Goal: Task Accomplishment & Management: Use online tool/utility

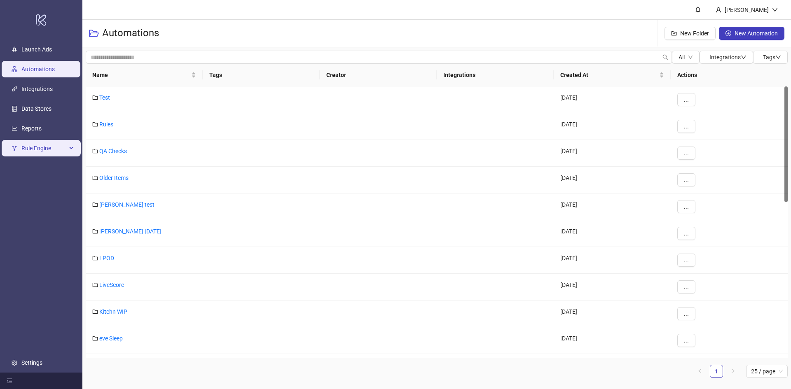
click at [47, 148] on span "Rule Engine" at bounding box center [43, 148] width 45 height 16
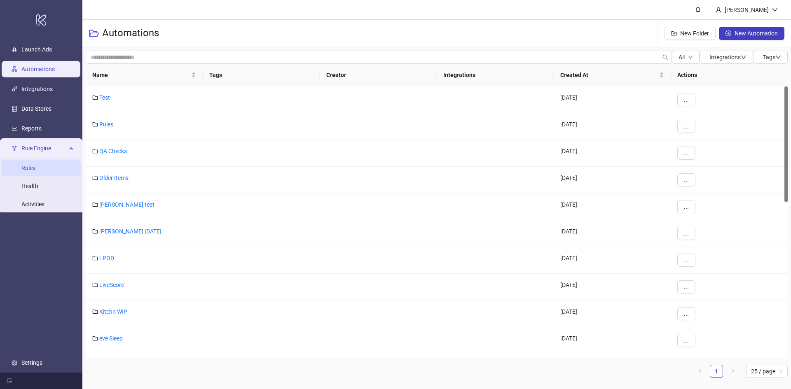
click at [35, 171] on link "Rules" at bounding box center [28, 168] width 14 height 7
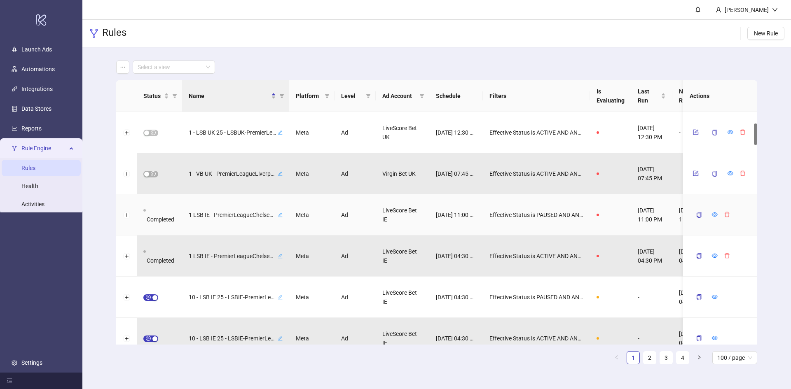
scroll to position [124, 0]
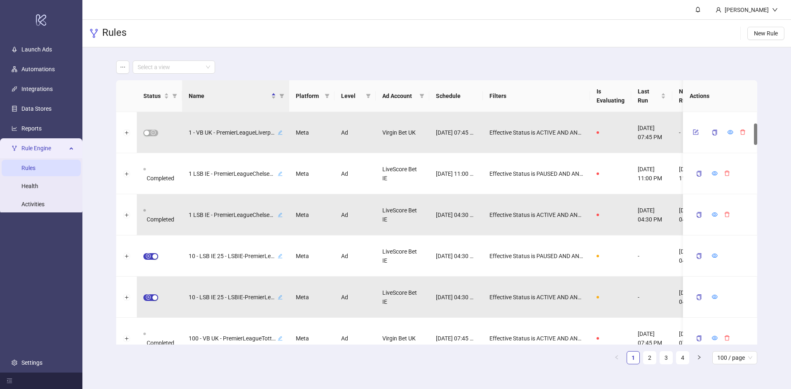
click at [497, 363] on ul "1 2 3 4 100 / page" at bounding box center [436, 357] width 641 height 13
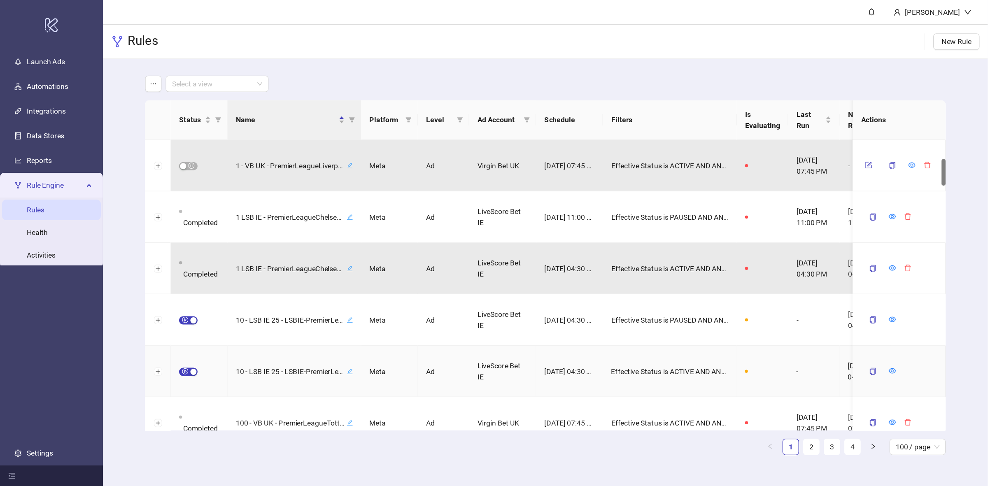
scroll to position [165, 0]
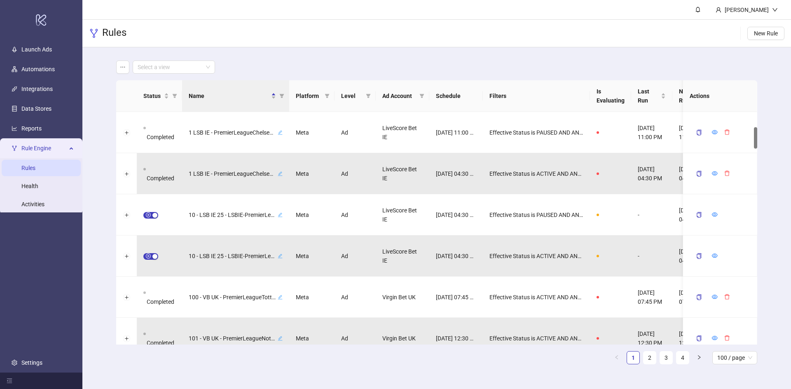
click at [507, 42] on div "Rules New Rule" at bounding box center [436, 34] width 708 height 28
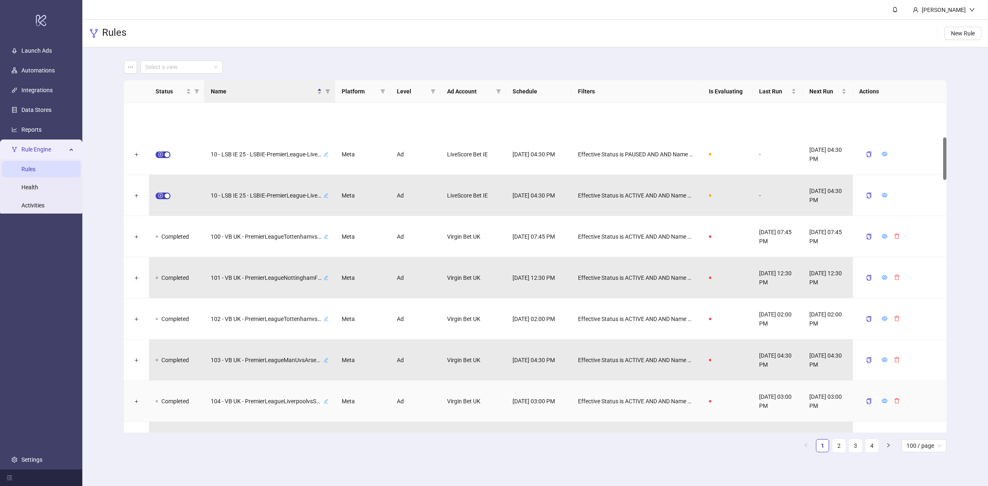
scroll to position [268, 0]
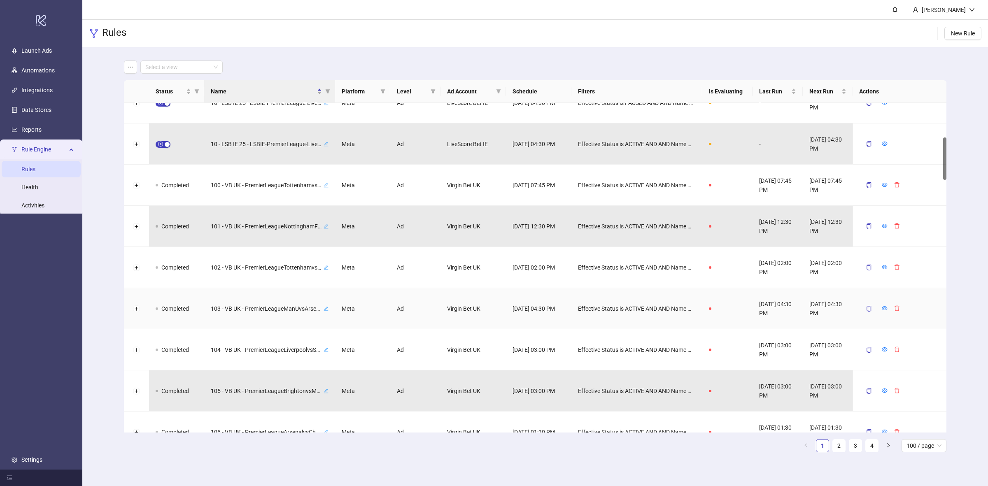
click at [327, 308] on icon "edit" at bounding box center [326, 308] width 5 height 5
click at [767, 312] on div "[DATE] 04:30 PM" at bounding box center [778, 308] width 50 height 41
click at [790, 309] on icon "copy" at bounding box center [869, 309] width 5 height 6
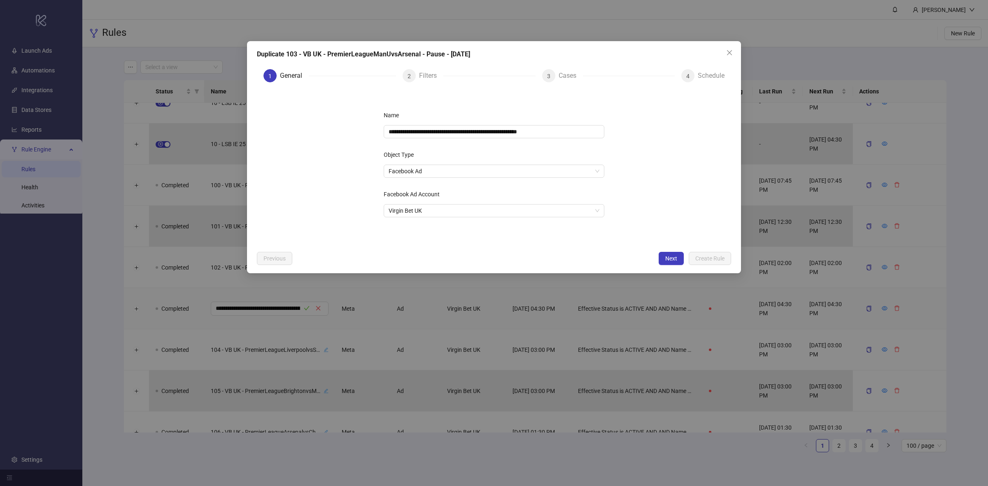
click at [427, 65] on div "1 General 2 Filters 3 Cases 4 Schedule" at bounding box center [494, 76] width 474 height 26
click at [666, 254] on button "Next" at bounding box center [671, 258] width 25 height 13
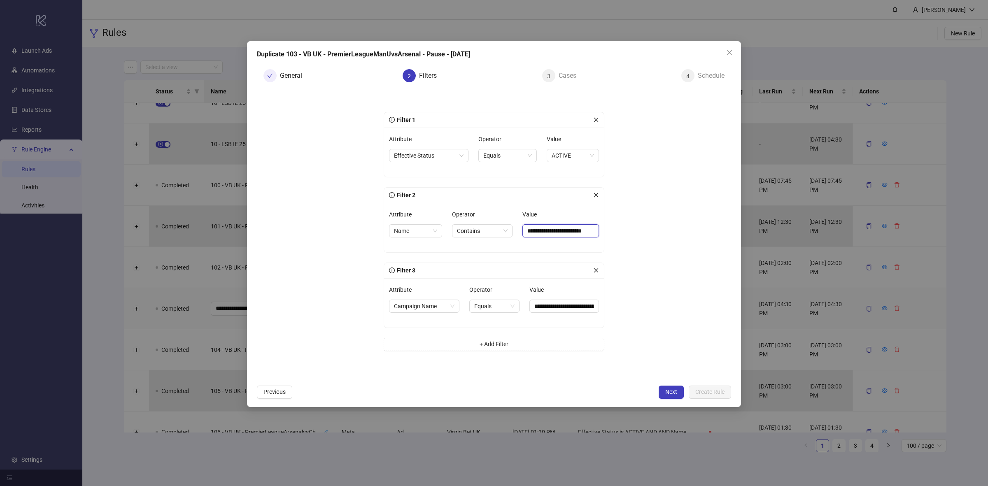
drag, startPoint x: 593, startPoint y: 227, endPoint x: 604, endPoint y: 231, distance: 11.3
click at [593, 227] on input "**********" at bounding box center [561, 230] width 77 height 13
click at [726, 49] on span "Close" at bounding box center [729, 52] width 13 height 7
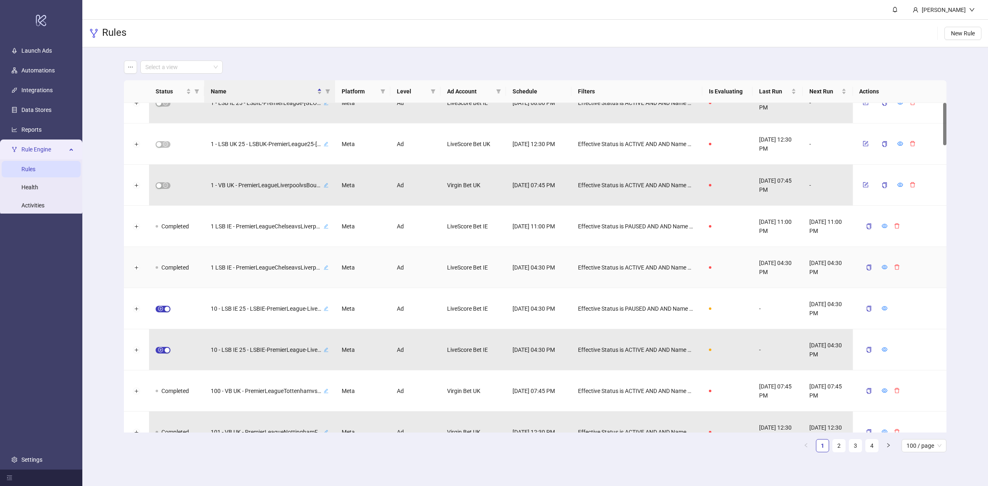
scroll to position [0, 0]
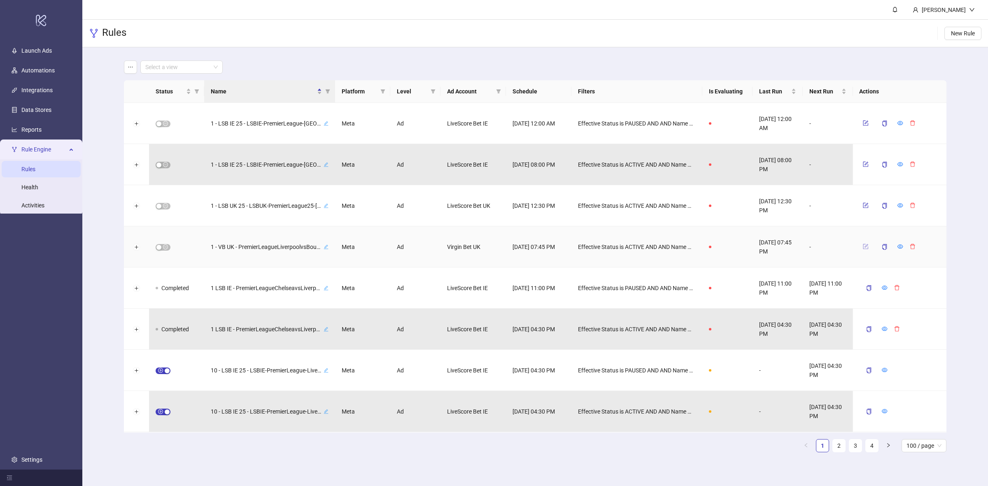
click at [790, 243] on button "button" at bounding box center [865, 247] width 12 height 10
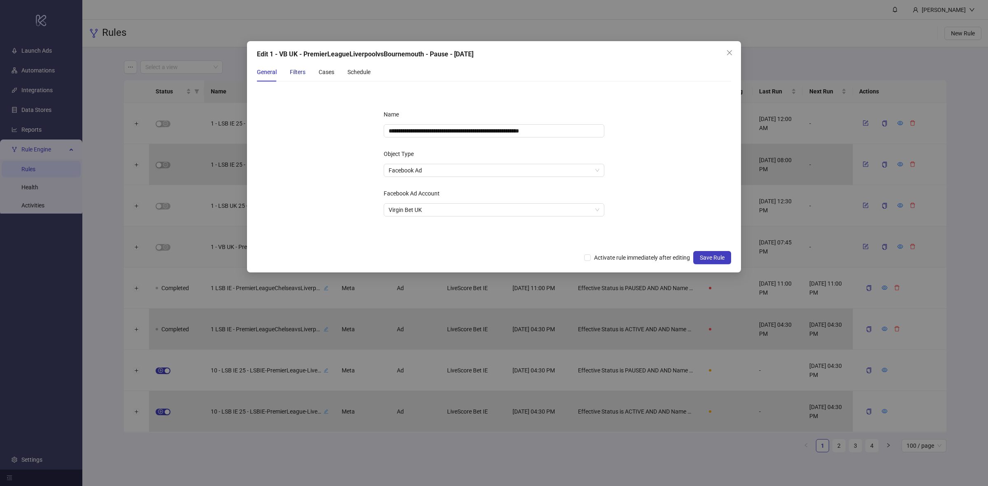
click at [299, 68] on div "Filters" at bounding box center [298, 72] width 16 height 9
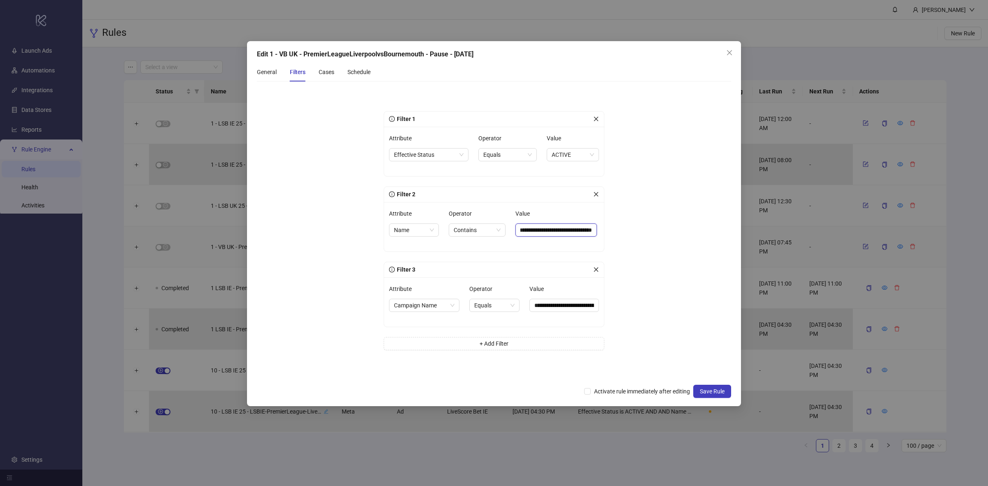
scroll to position [0, 31]
drag, startPoint x: 583, startPoint y: 228, endPoint x: 617, endPoint y: 231, distance: 33.9
click at [617, 231] on div "**********" at bounding box center [494, 234] width 247 height 279
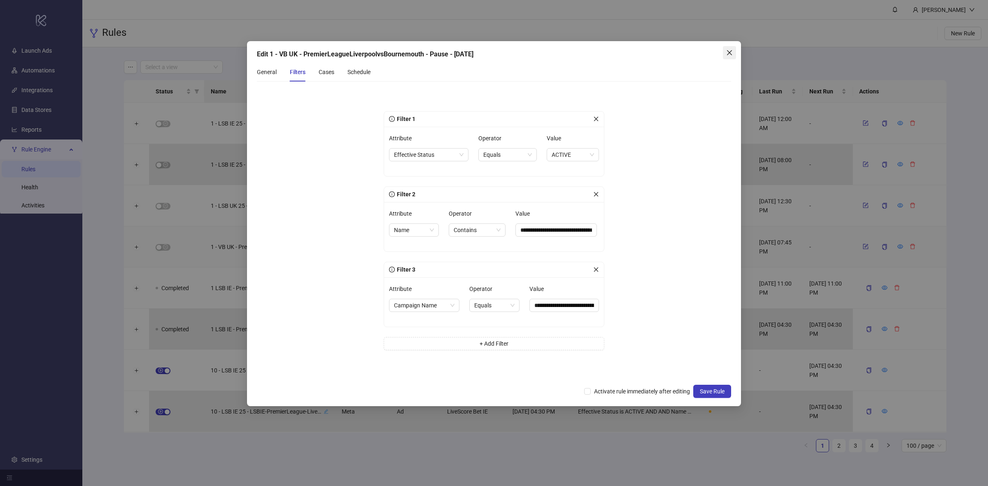
click at [733, 52] on span "Close" at bounding box center [729, 52] width 13 height 7
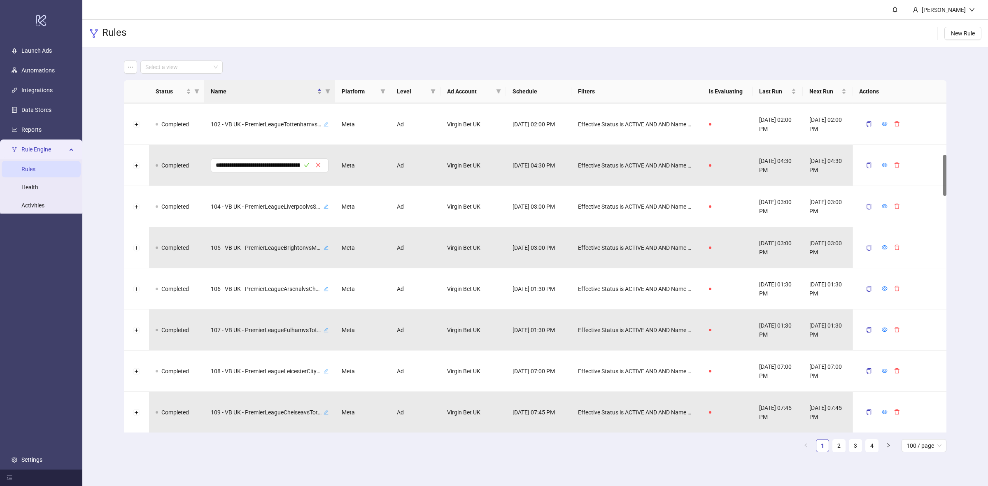
click at [385, 64] on div "Select a view" at bounding box center [535, 67] width 823 height 13
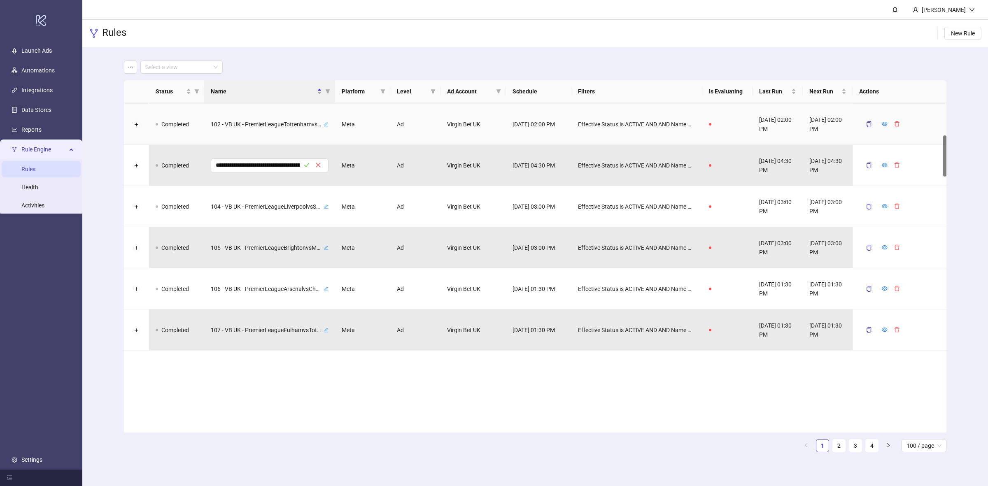
scroll to position [257, 0]
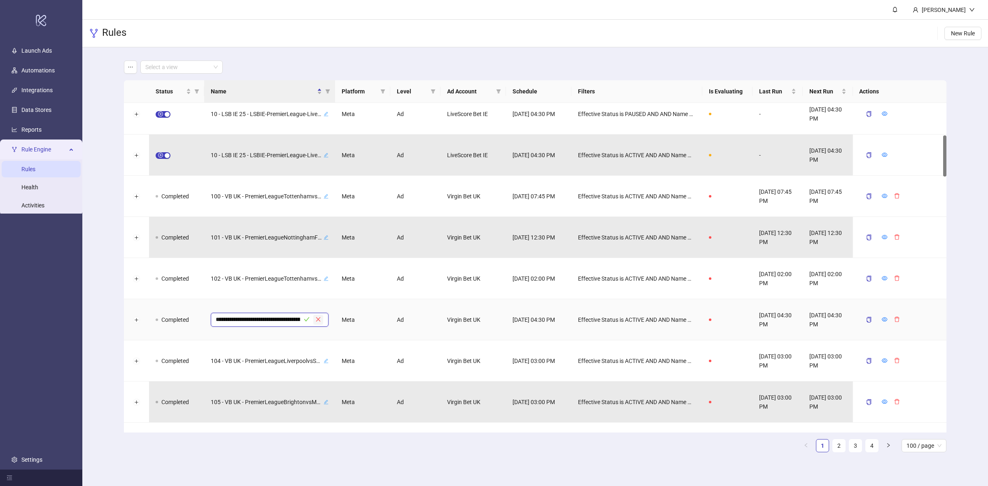
click at [322, 320] on button "button" at bounding box center [318, 320] width 10 height 10
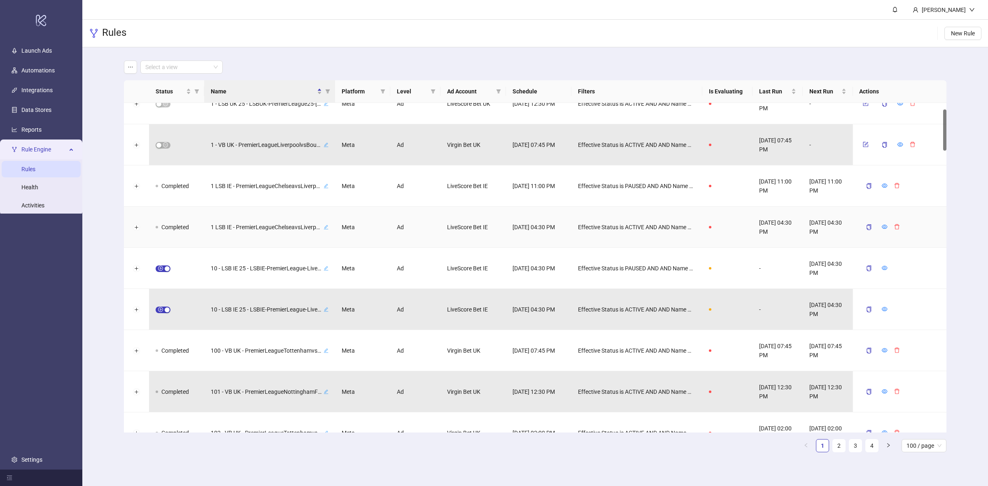
scroll to position [0, 0]
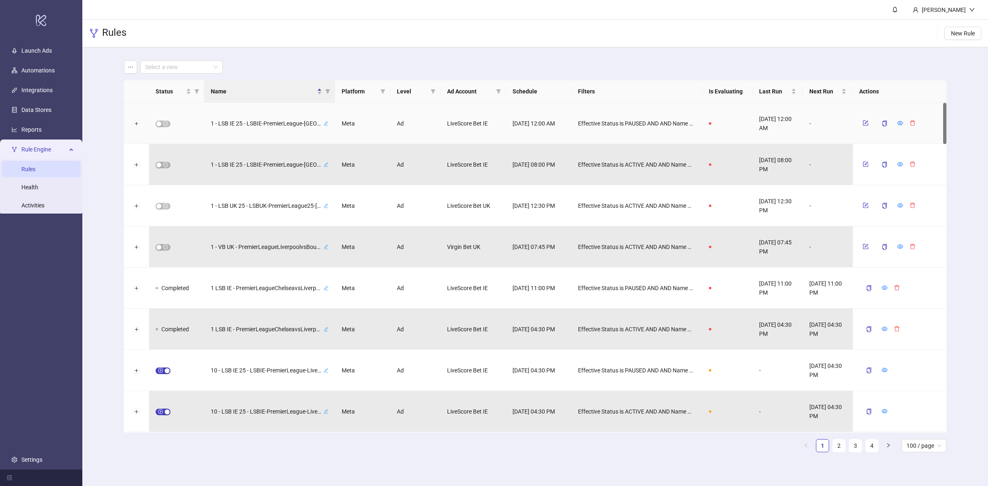
click at [324, 124] on icon "edit" at bounding box center [326, 123] width 5 height 5
click at [576, 113] on div "Effective Status is PAUSED AND AND Name ∋ LSBIE-PremierLeague-LiverpoolvsBourne…" at bounding box center [637, 123] width 131 height 41
click at [790, 121] on icon "form" at bounding box center [866, 123] width 6 height 6
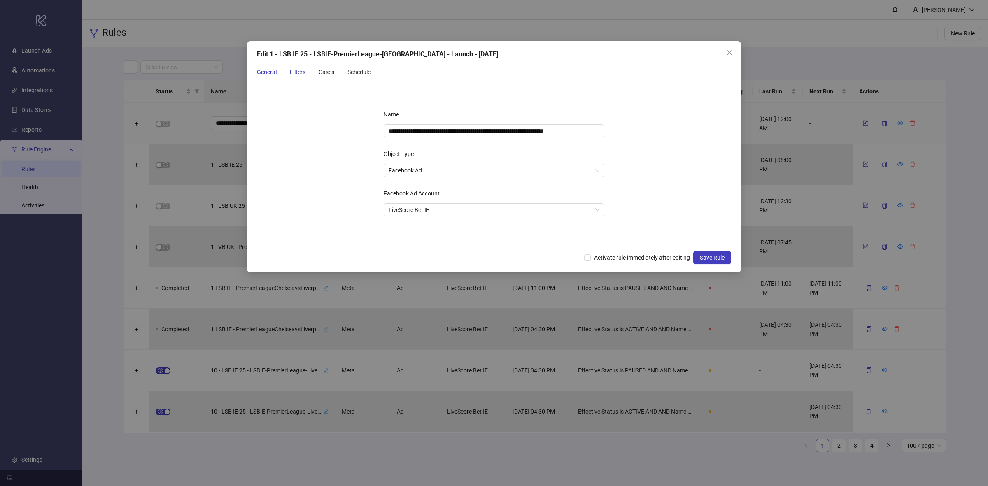
click at [297, 73] on div "Filters" at bounding box center [298, 72] width 16 height 9
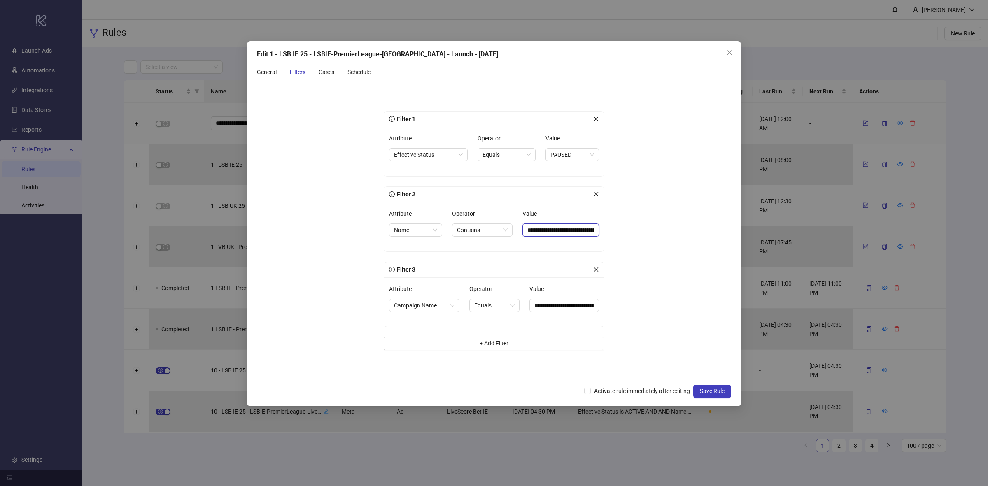
scroll to position [0, 49]
drag, startPoint x: 548, startPoint y: 231, endPoint x: 631, endPoint y: 233, distance: 82.4
click at [631, 233] on form "**********" at bounding box center [494, 234] width 474 height 292
click at [567, 234] on input "**********" at bounding box center [557, 230] width 82 height 13
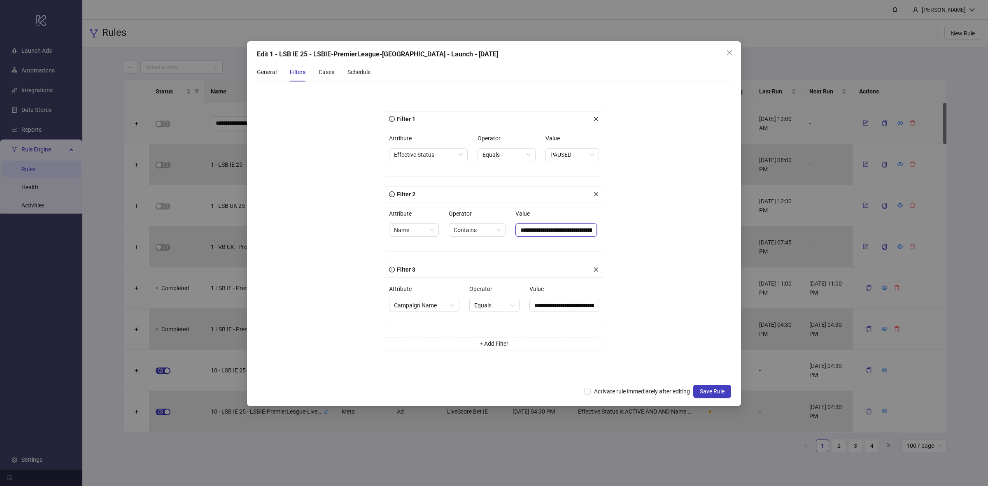
click at [553, 229] on input "**********" at bounding box center [557, 230] width 82 height 13
paste input "**********"
type input "**********"
click at [731, 50] on icon "close" at bounding box center [729, 52] width 7 height 7
